Goal: Understand process/instructions: Learn how to perform a task or action

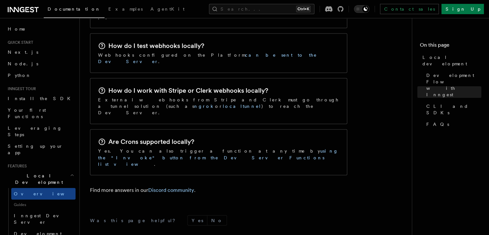
scroll to position [1082, 0]
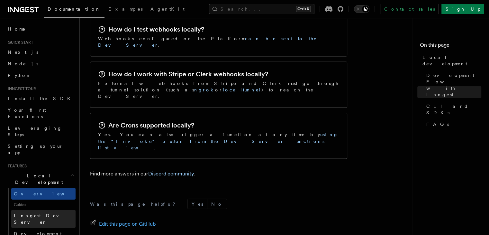
click at [45, 213] on span "Inngest Dev Server" at bounding box center [41, 219] width 55 height 12
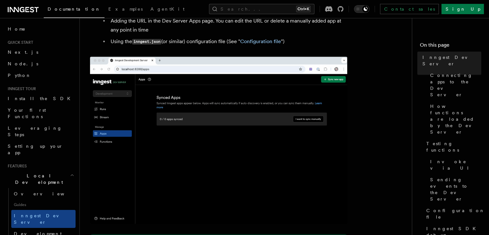
scroll to position [305, 0]
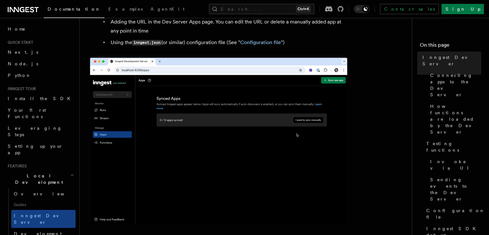
drag, startPoint x: 100, startPoint y: 59, endPoint x: 285, endPoint y: 60, distance: 184.4
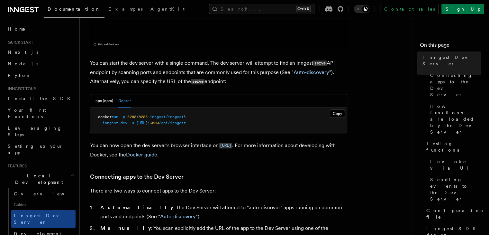
scroll to position [234, 0]
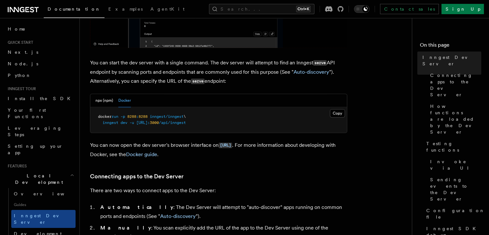
click at [92, 63] on p "You can start the dev server with a single command. The dev server will attempt…" at bounding box center [218, 72] width 257 height 28
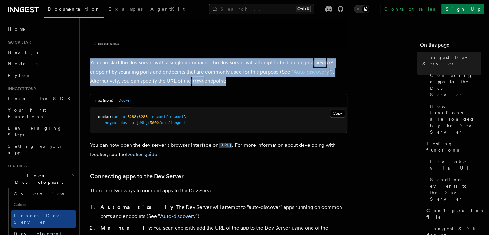
drag, startPoint x: 92, startPoint y: 63, endPoint x: 217, endPoint y: 80, distance: 125.8
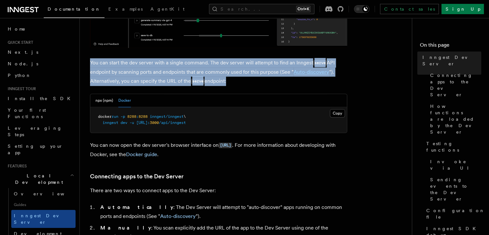
click at [217, 80] on p "You can start the dev server with a single command. The dev server will attempt…" at bounding box center [218, 72] width 257 height 28
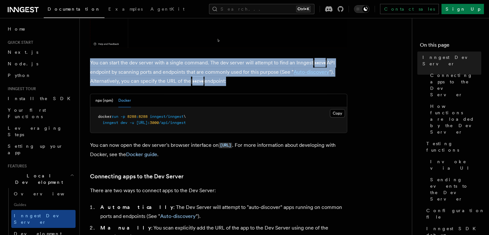
click at [217, 80] on p "You can start the dev server with a single command. The dev server will attempt…" at bounding box center [218, 72] width 257 height 28
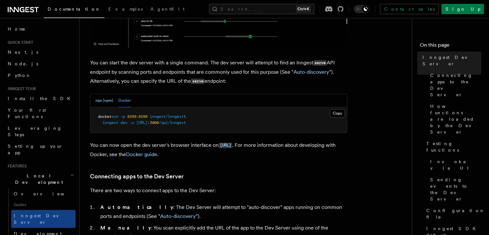
click at [102, 102] on button "npx (npm)" at bounding box center [104, 100] width 18 height 13
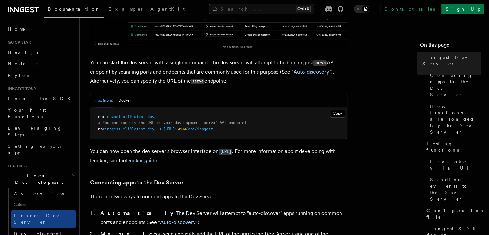
click at [99, 129] on span "npx" at bounding box center [101, 129] width 7 height 4
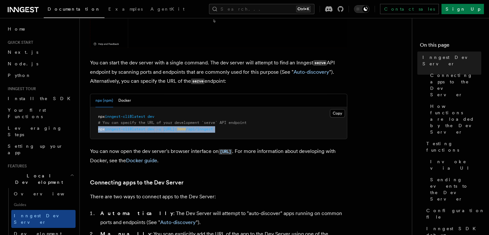
drag, startPoint x: 99, startPoint y: 129, endPoint x: 248, endPoint y: 133, distance: 149.1
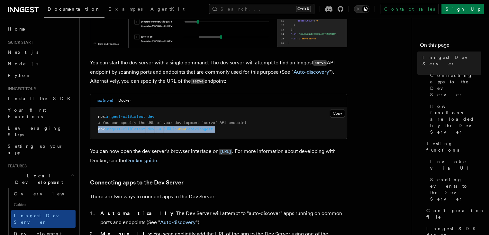
click at [248, 133] on pre "npx inngest-cli@latest dev # You can specify the URL of your development `serve…" at bounding box center [218, 123] width 256 height 32
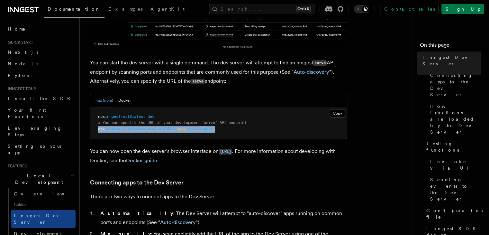
copy article "npx inngest-cli@latest dev -u [URL]: 3000 /api/inngest"
